Goal: Information Seeking & Learning: Learn about a topic

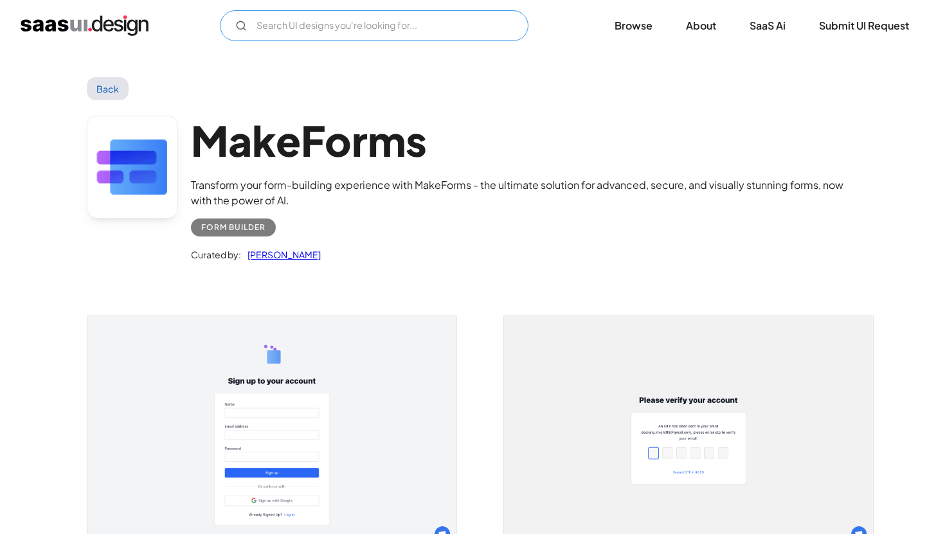
click at [397, 30] on input "Email Form" at bounding box center [374, 25] width 308 height 31
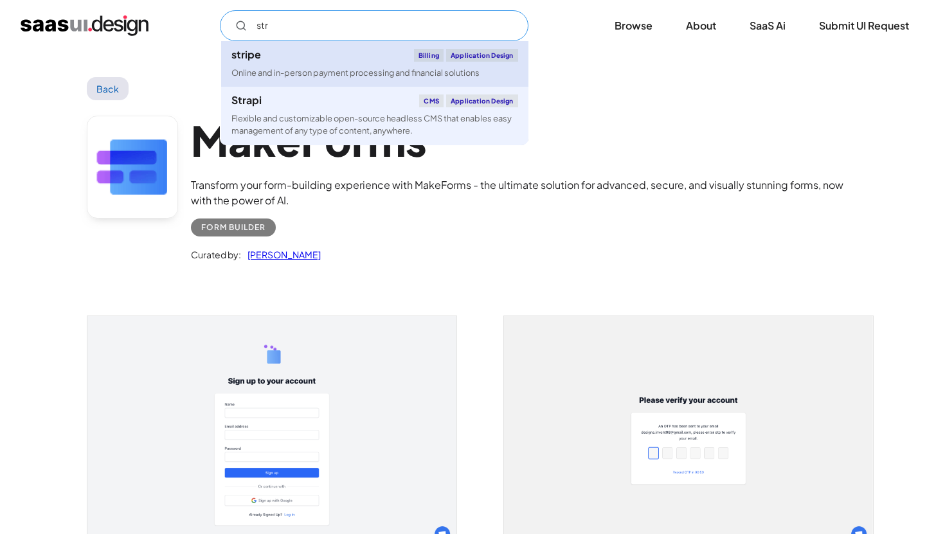
click at [371, 71] on div "Online and in-person payment processing and financial solutions" at bounding box center [355, 73] width 248 height 12
type input "str"
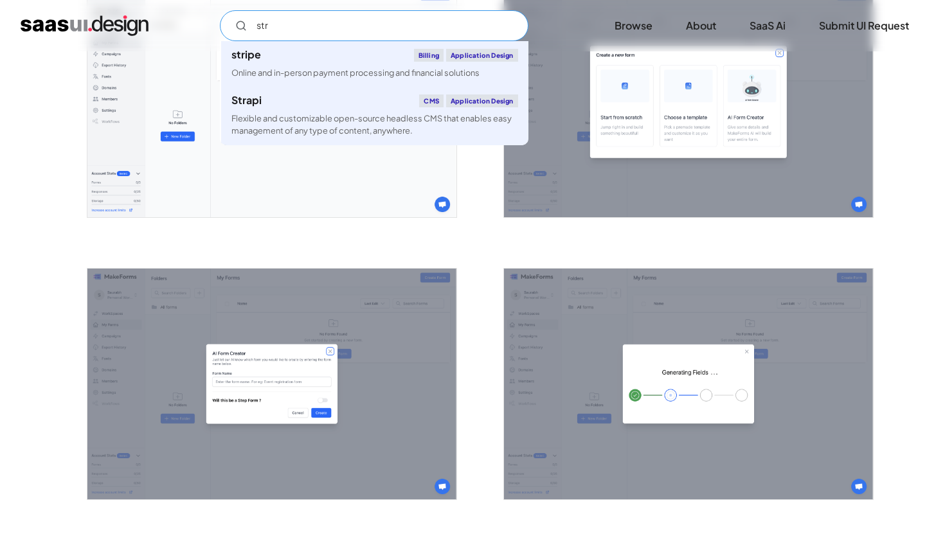
scroll to position [909, 0]
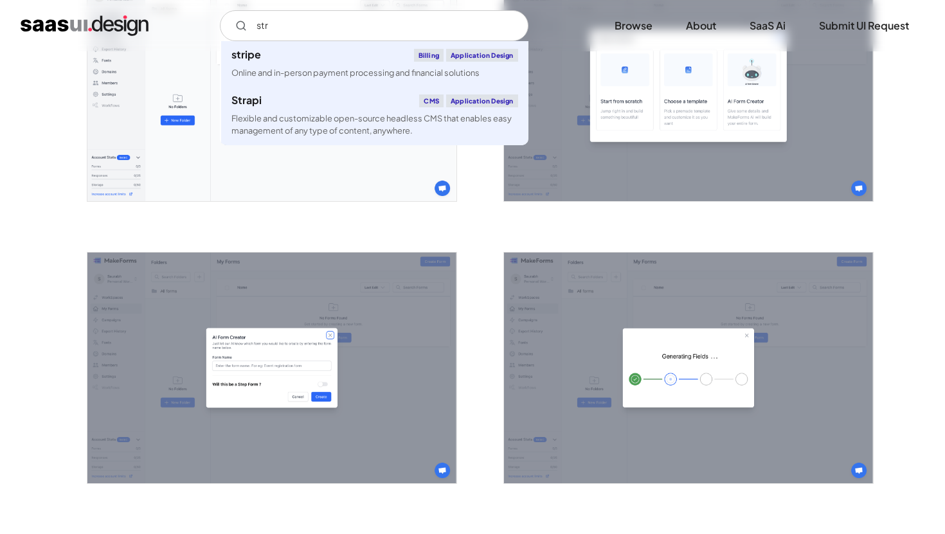
click at [84, 19] on img "home" at bounding box center [85, 25] width 128 height 21
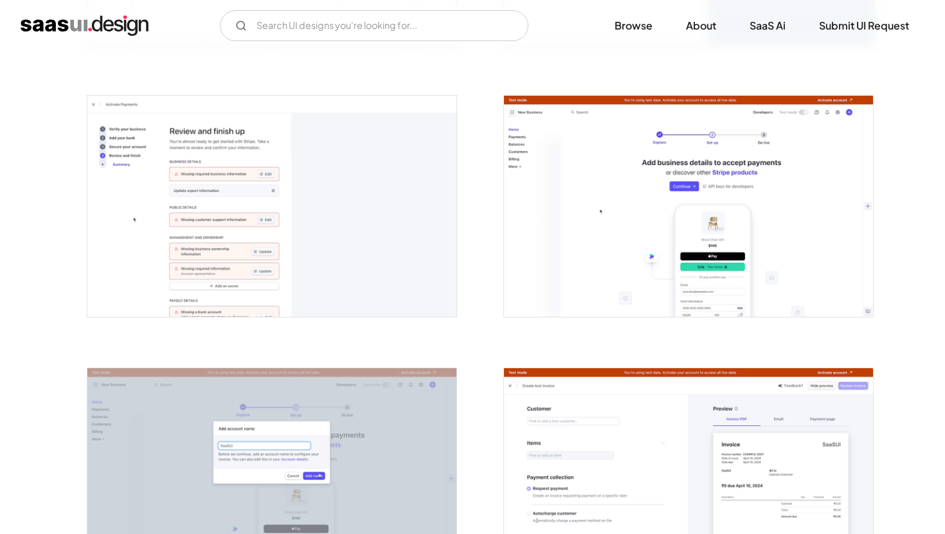
scroll to position [1023, 0]
click at [329, 33] on input "Email Form" at bounding box center [374, 25] width 308 height 31
type input "netf"
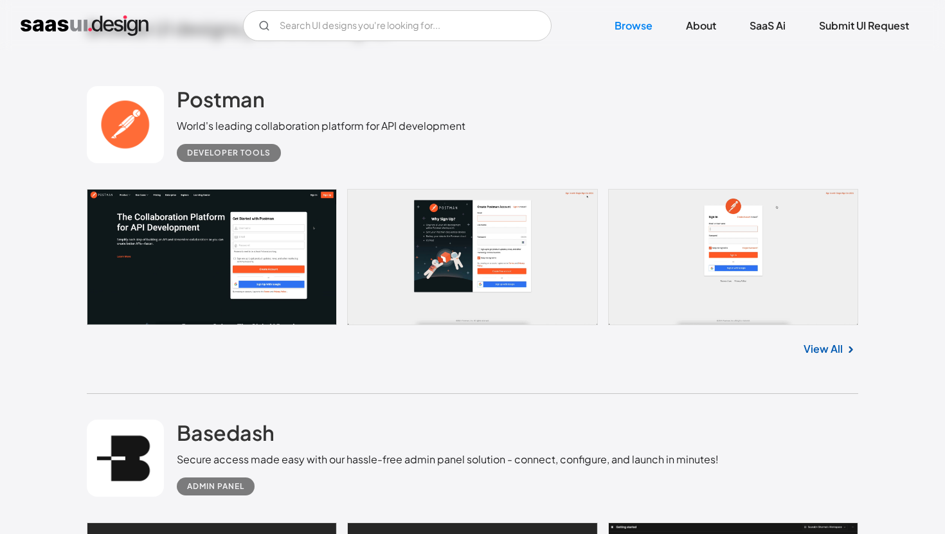
scroll to position [350, 0]
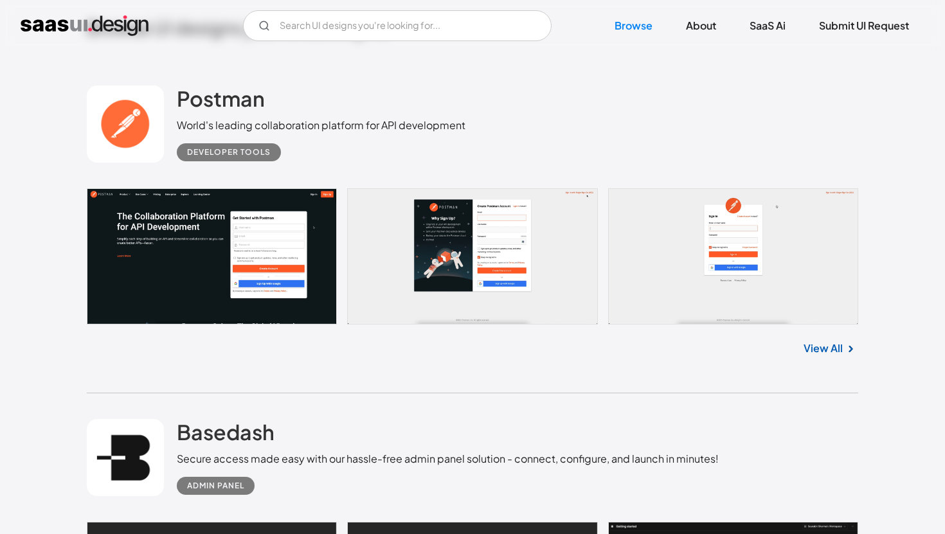
click at [823, 342] on link "View All" at bounding box center [822, 348] width 39 height 15
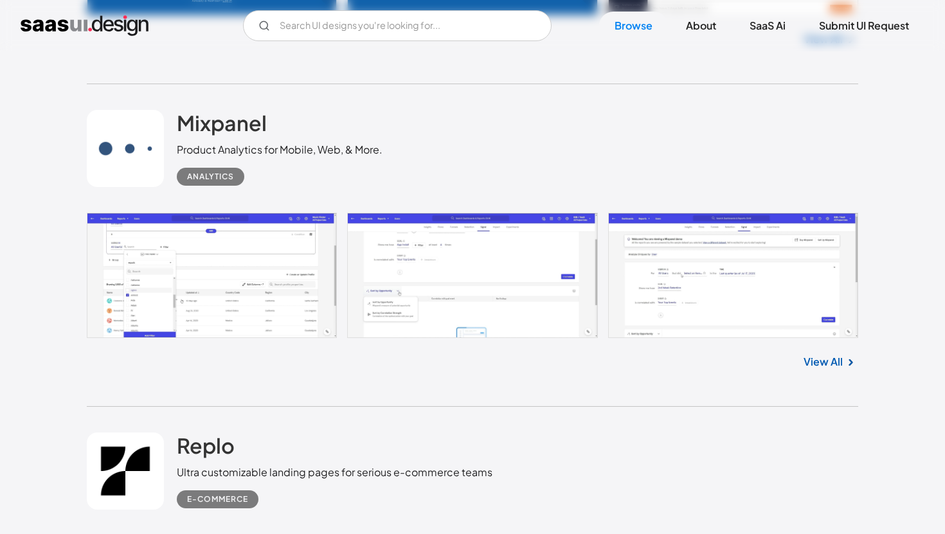
scroll to position [3365, 0]
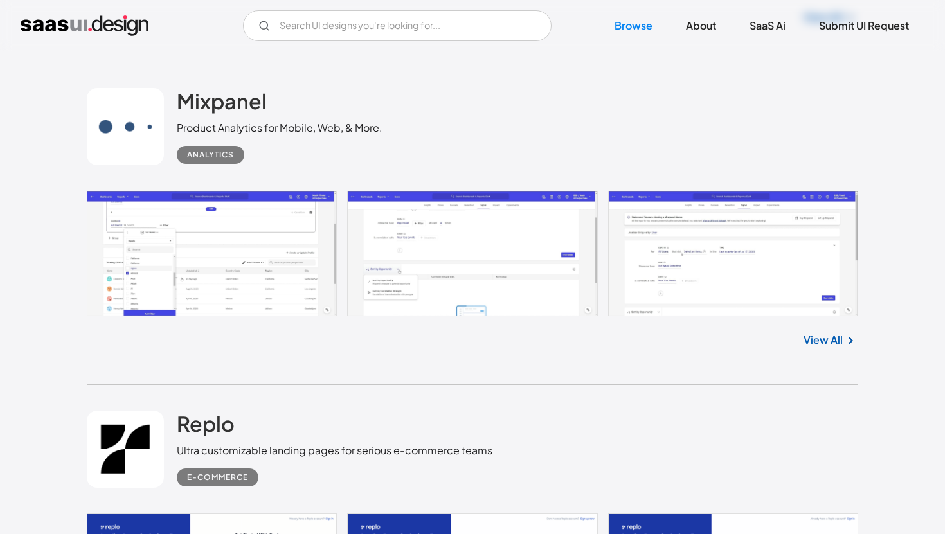
click at [814, 344] on link "View All" at bounding box center [822, 339] width 39 height 15
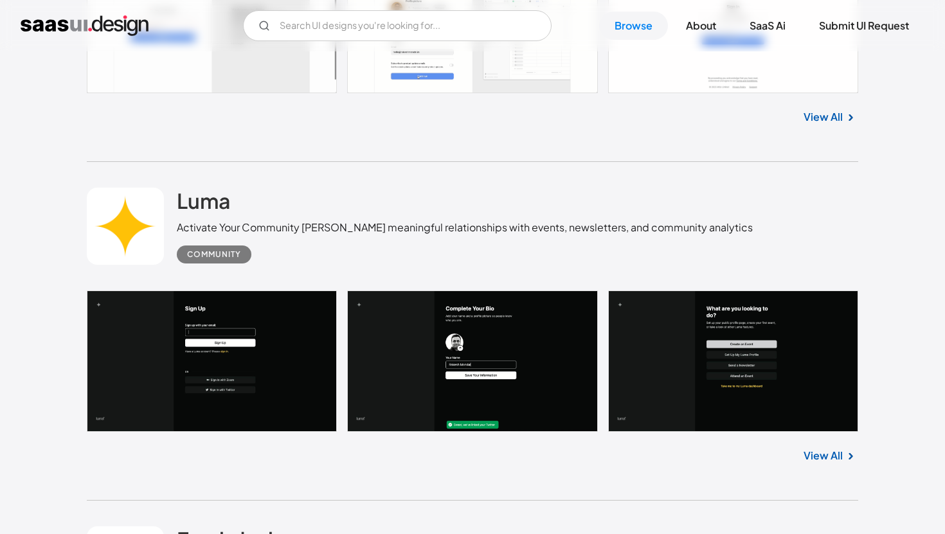
scroll to position [17653, 0]
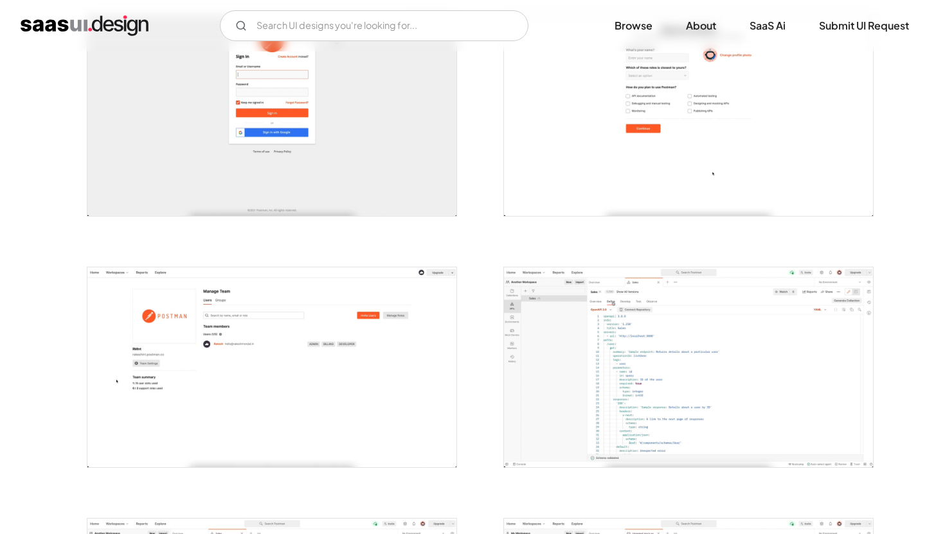
scroll to position [519, 0]
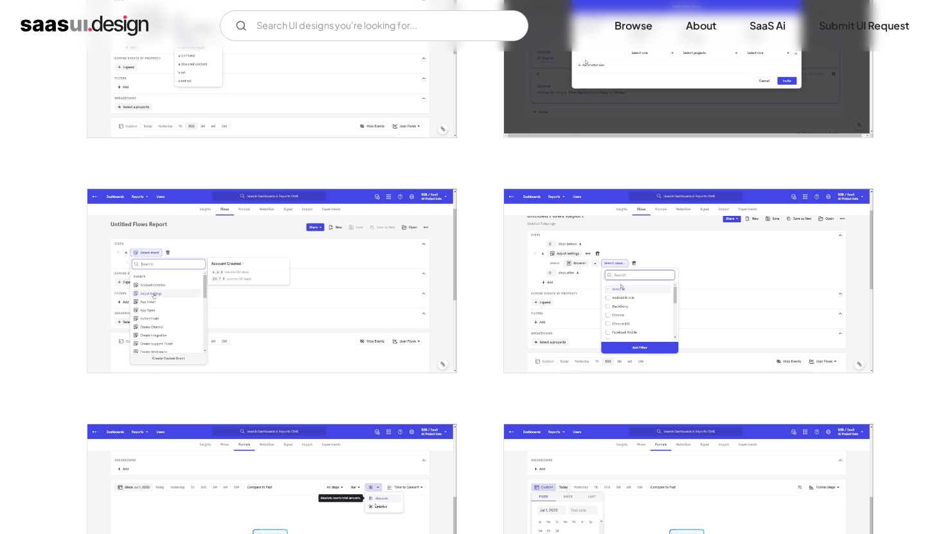
scroll to position [1062, 0]
